Goal: Find specific page/section: Find specific page/section

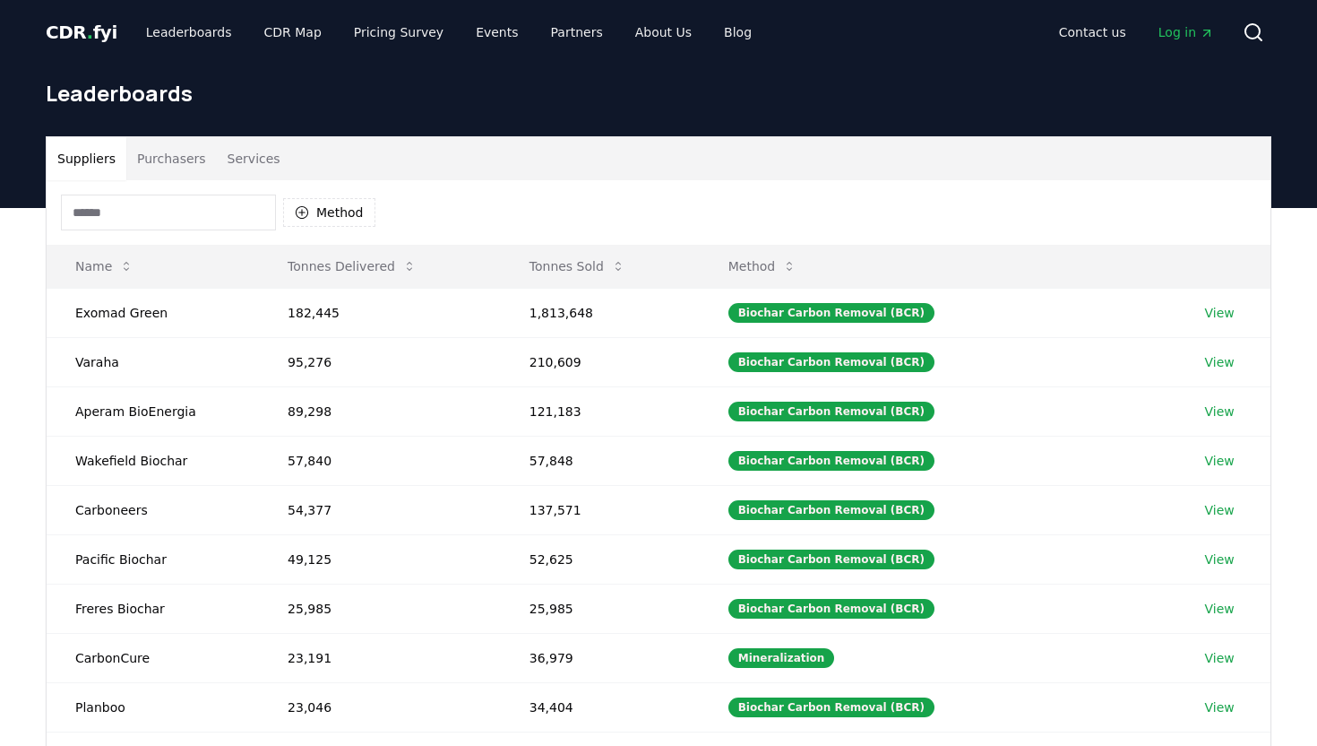
click at [193, 145] on button "Purchasers" at bounding box center [171, 158] width 91 height 43
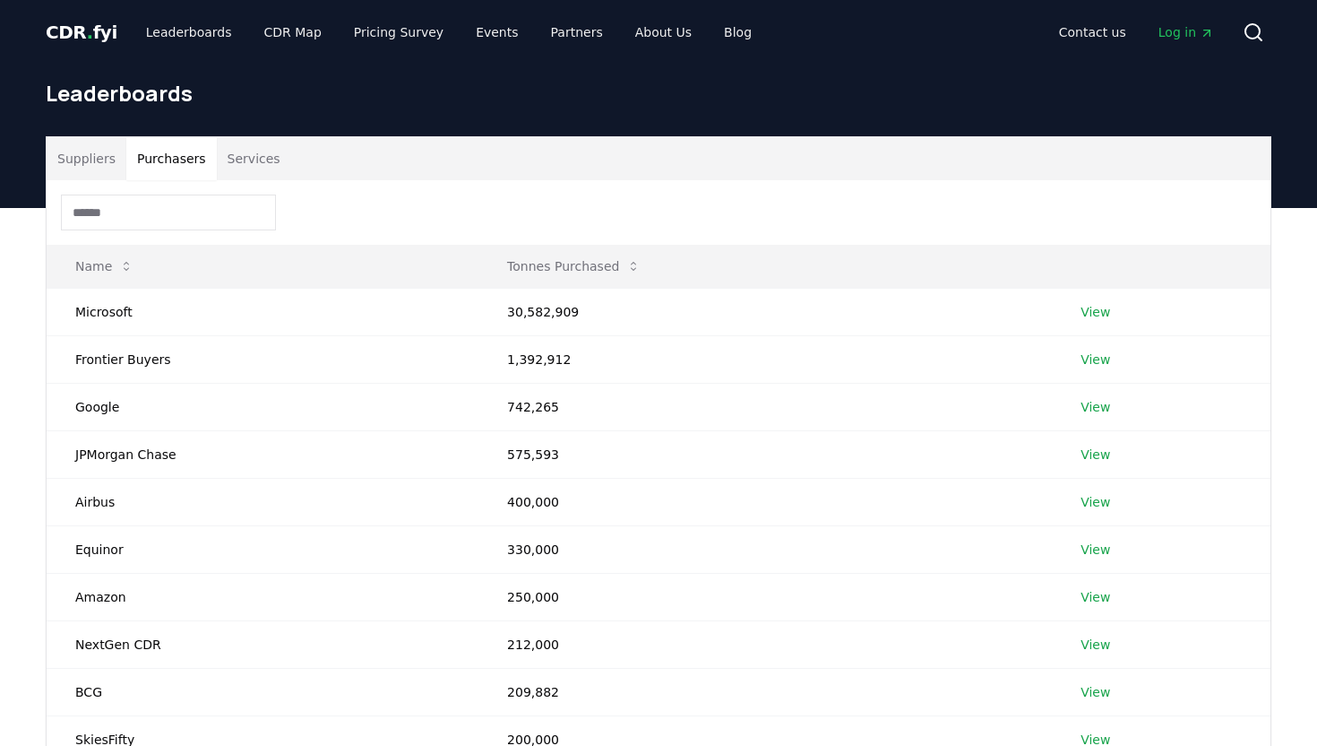
click at [155, 224] on input at bounding box center [168, 212] width 215 height 36
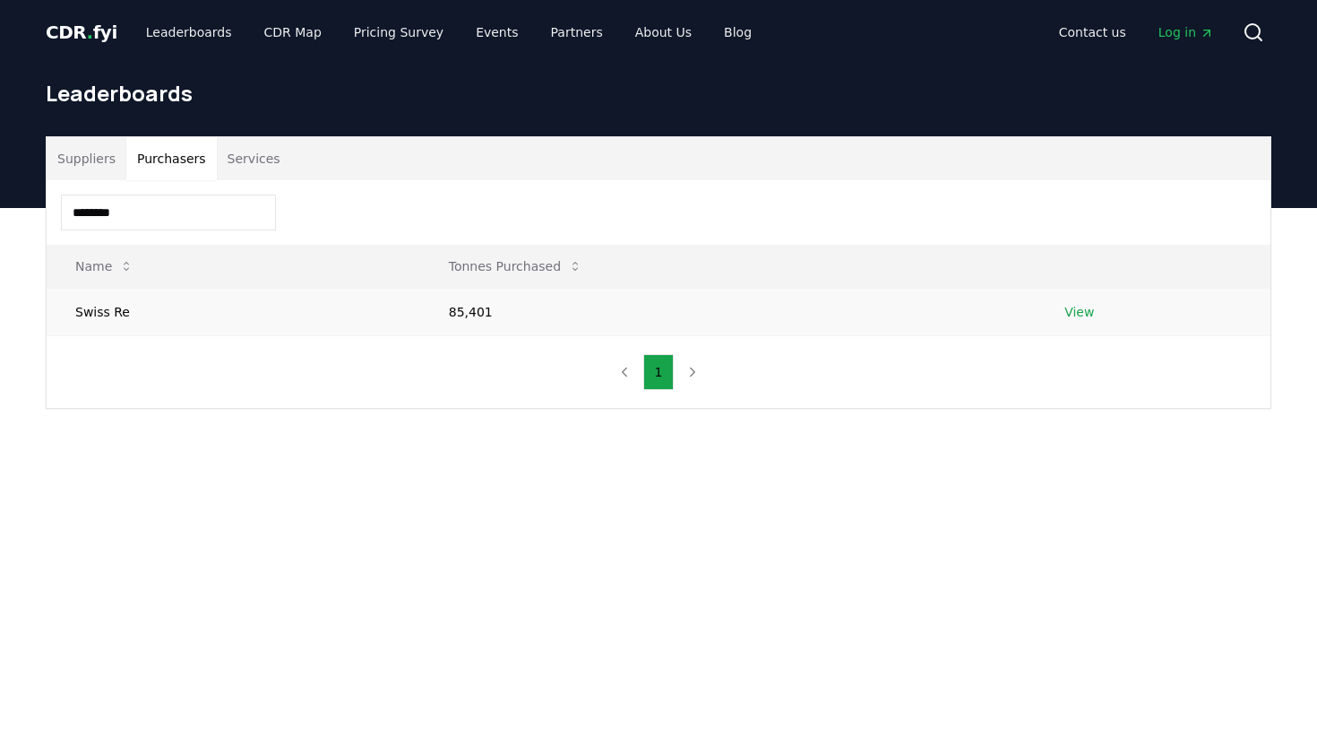
type input "********"
click at [1094, 309] on td "View" at bounding box center [1153, 311] width 235 height 47
click at [1085, 309] on link "View" at bounding box center [1080, 312] width 30 height 18
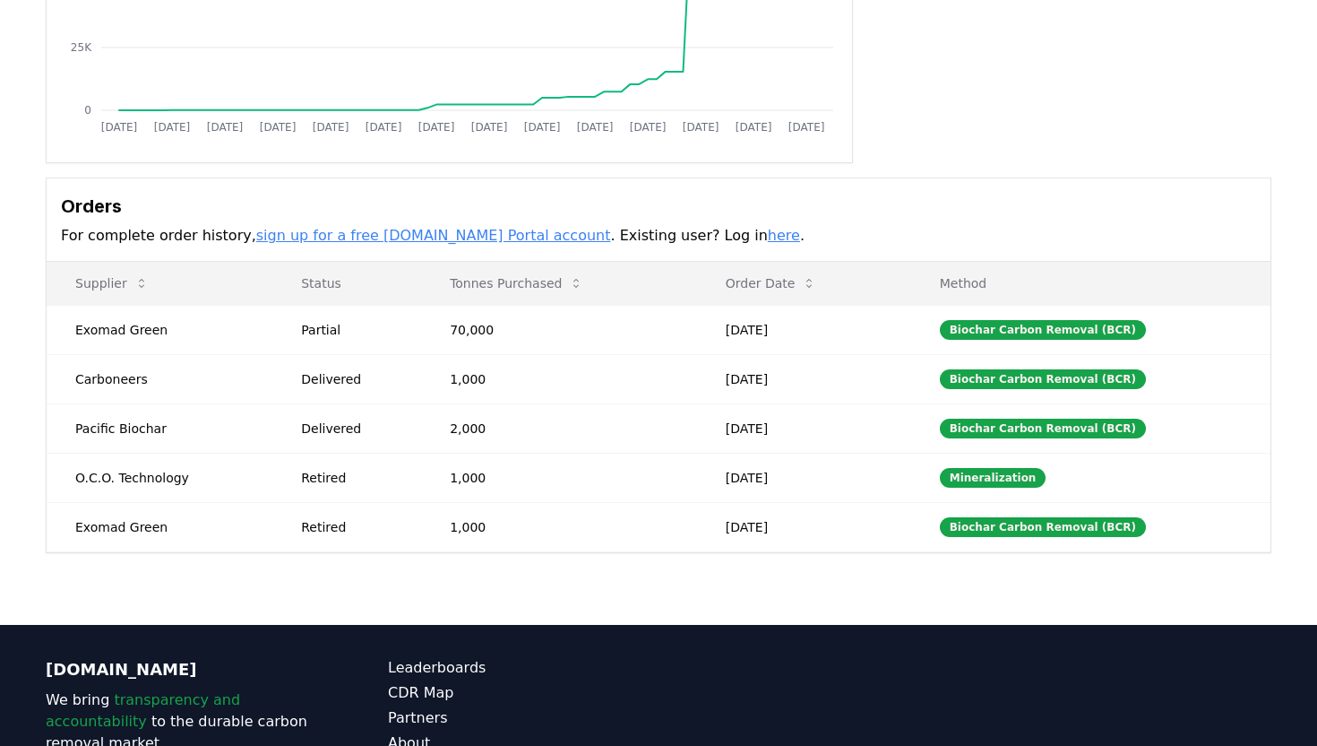
scroll to position [358, 0]
